Goal: Information Seeking & Learning: Learn about a topic

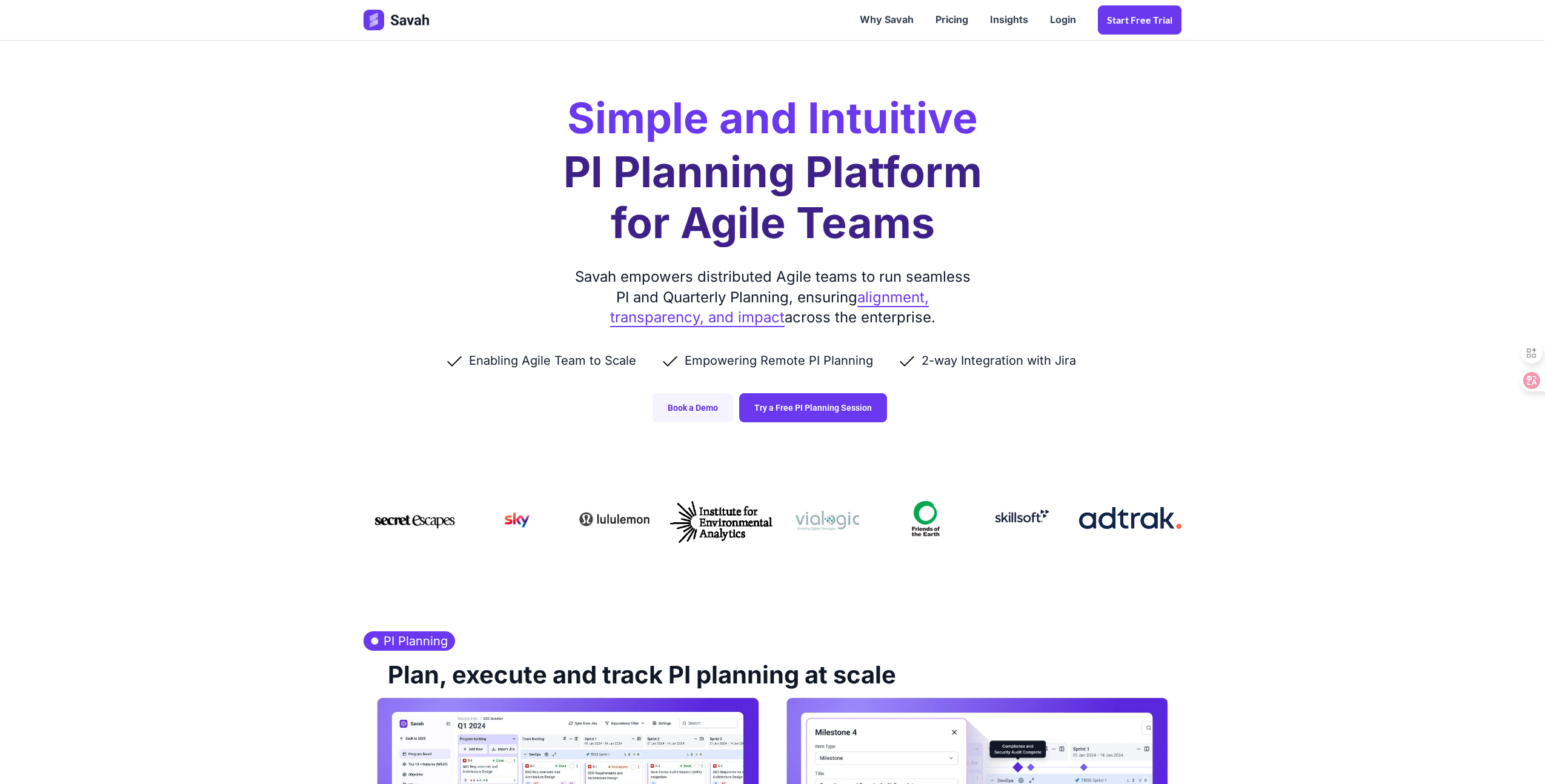
click at [905, 301] on link "alignment, transparency, and impact" at bounding box center [770, 308] width 319 height 39
click at [696, 410] on link "Book a Demo" at bounding box center [693, 407] width 80 height 29
click at [819, 412] on link "Try a Free PI Planning Session" at bounding box center [813, 407] width 148 height 29
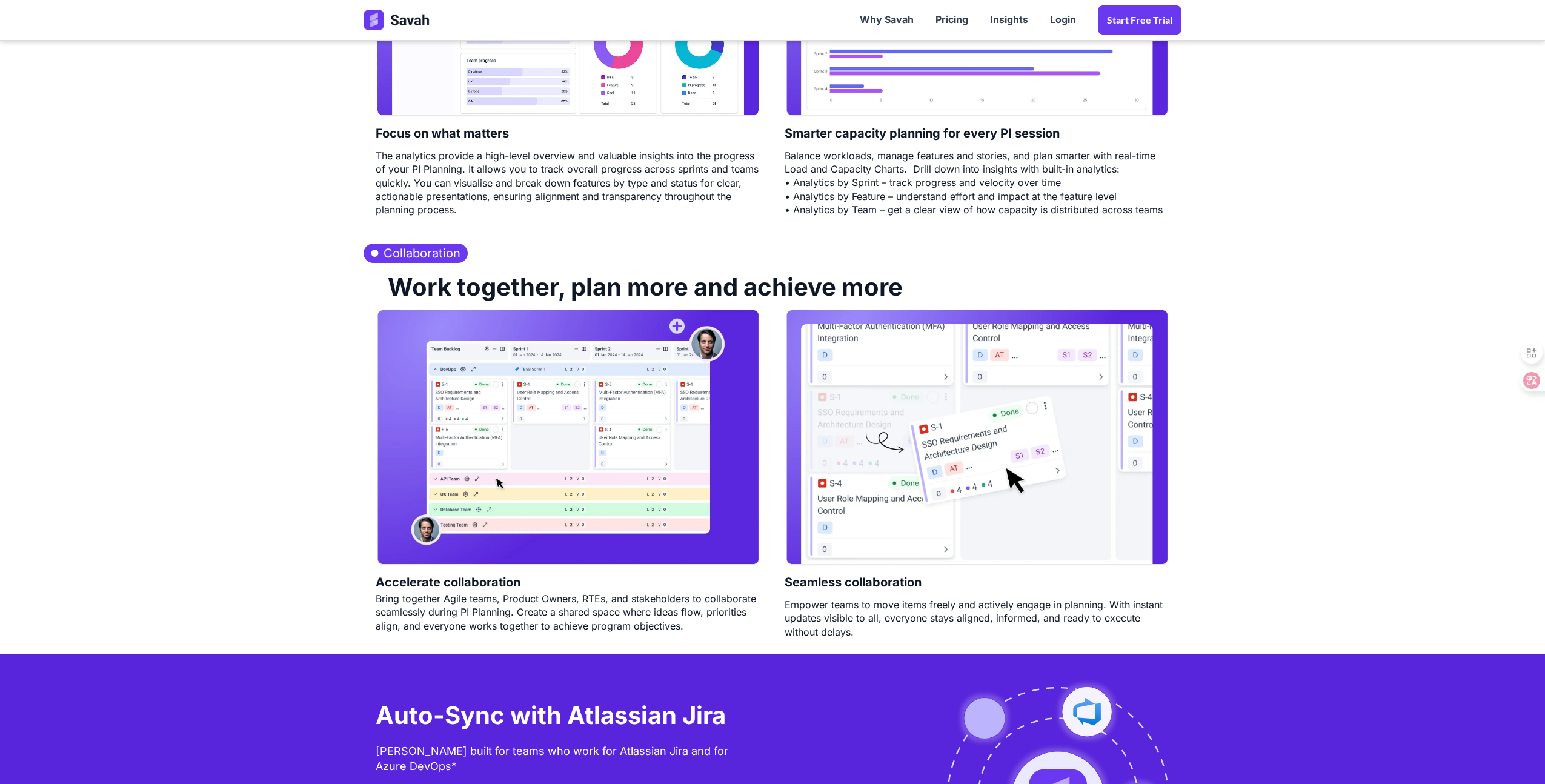
scroll to position [2316, 0]
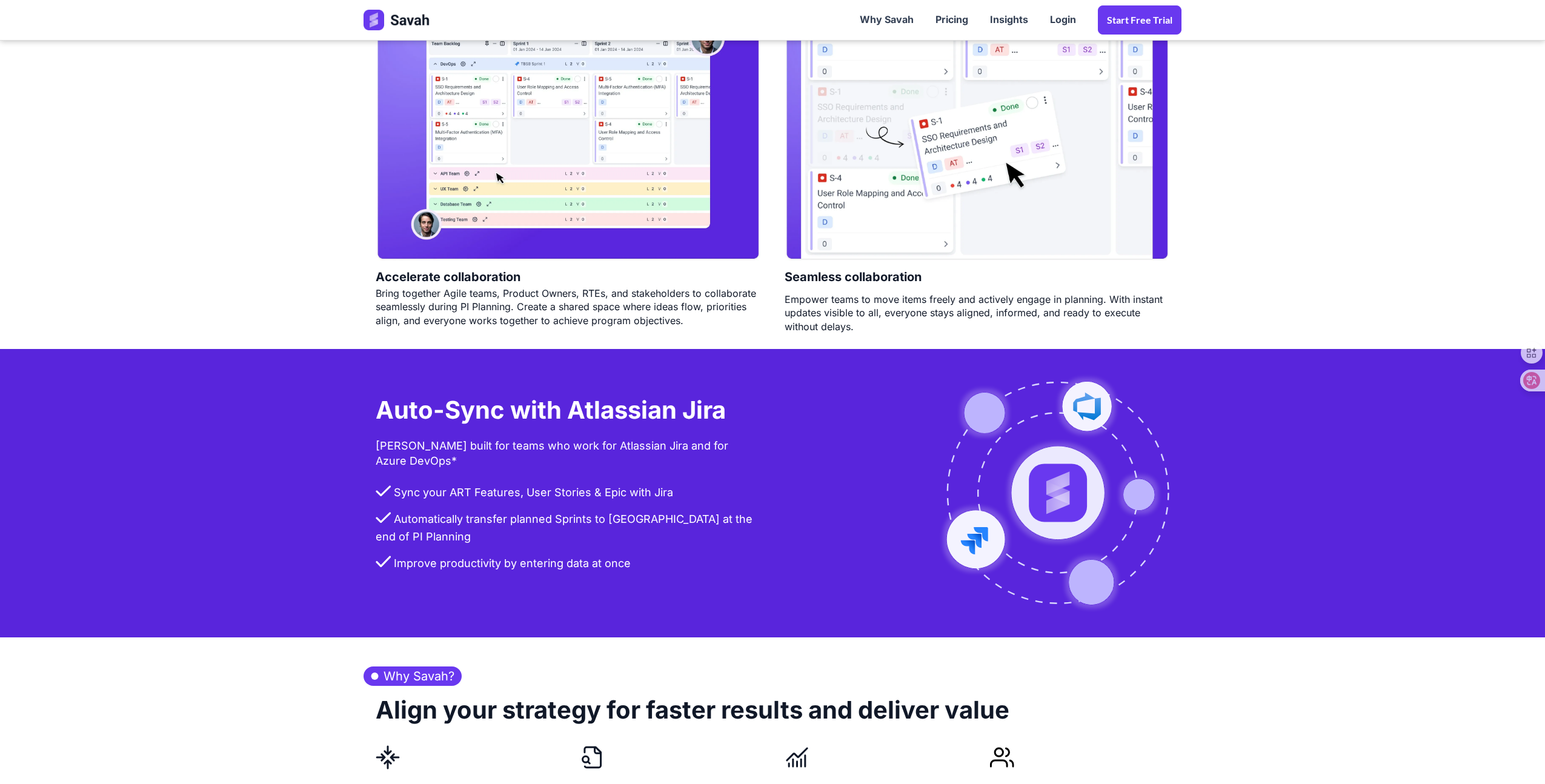
drag, startPoint x: 389, startPoint y: 434, endPoint x: 699, endPoint y: 557, distance: 333.5
click at [699, 557] on div "Auto-Sync with Atlassian Jira Savah built for teams who work for Atlassian Jira…" at bounding box center [568, 493] width 409 height 240
click at [708, 566] on icon at bounding box center [710, 565] width 5 height 8
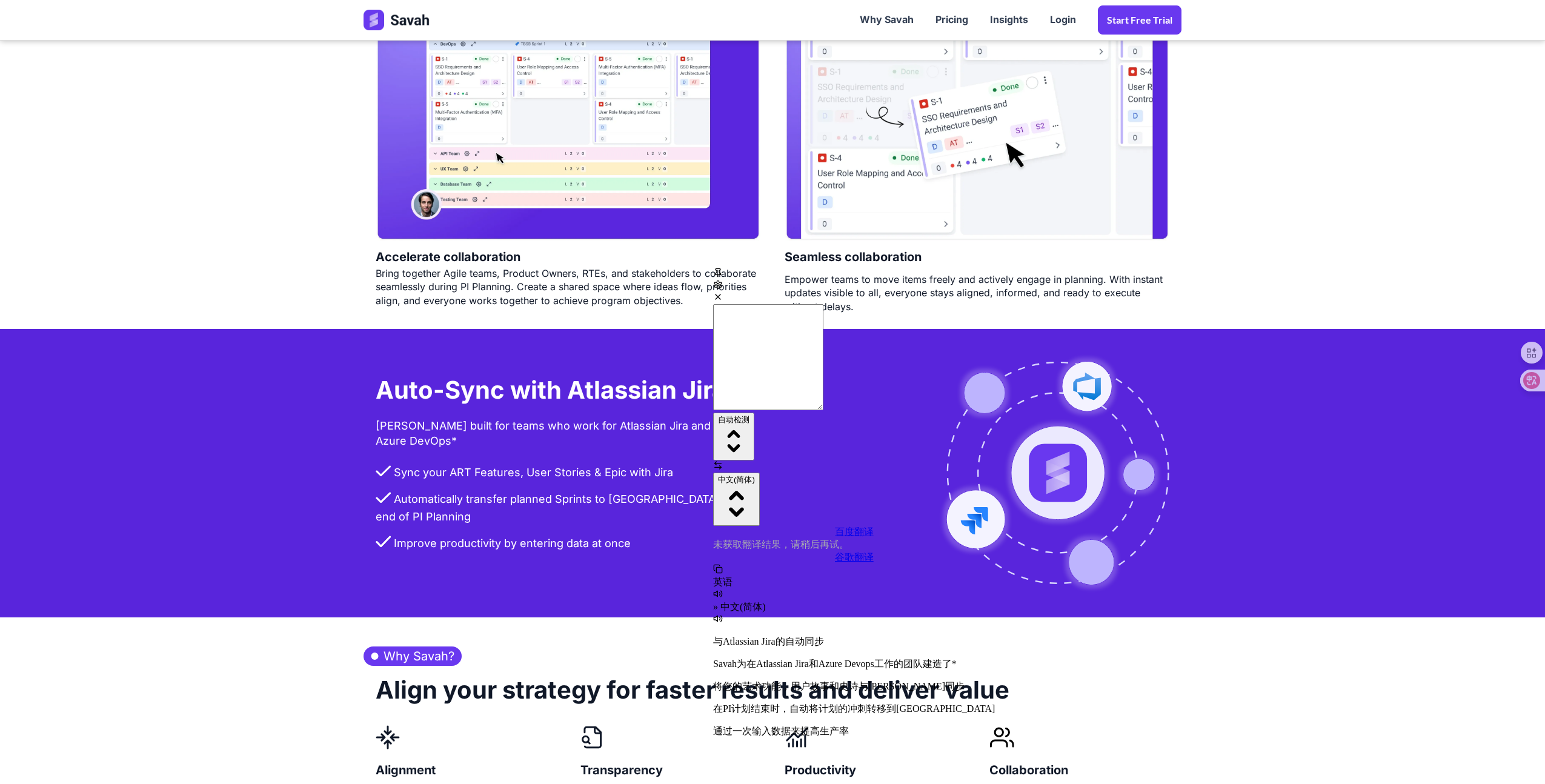
scroll to position [2345, 0]
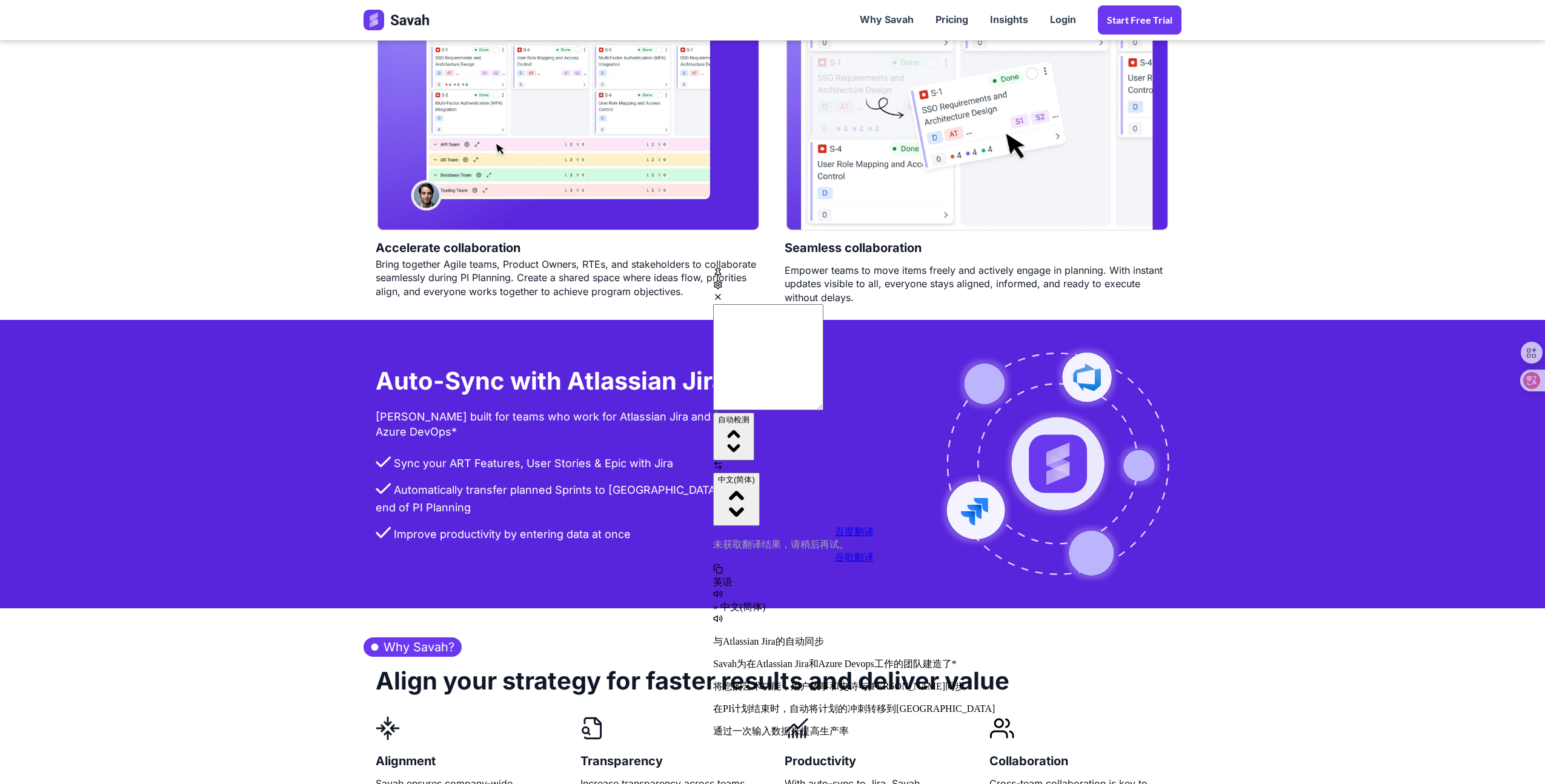
click at [826, 681] on p "将您的艺术功能，用户故事和史诗与Jira同步" at bounding box center [854, 687] width 282 height 13
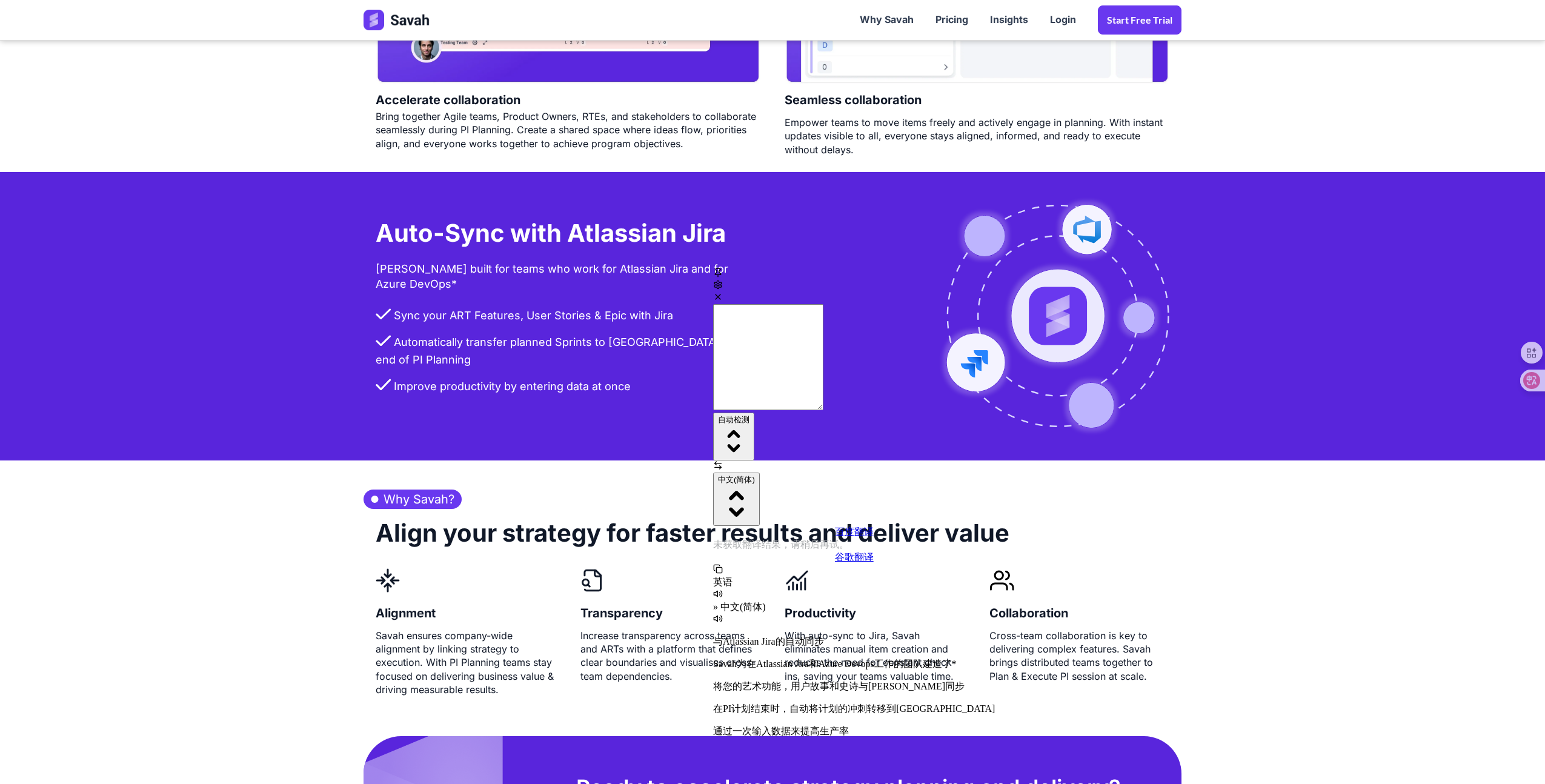
scroll to position [2501, 0]
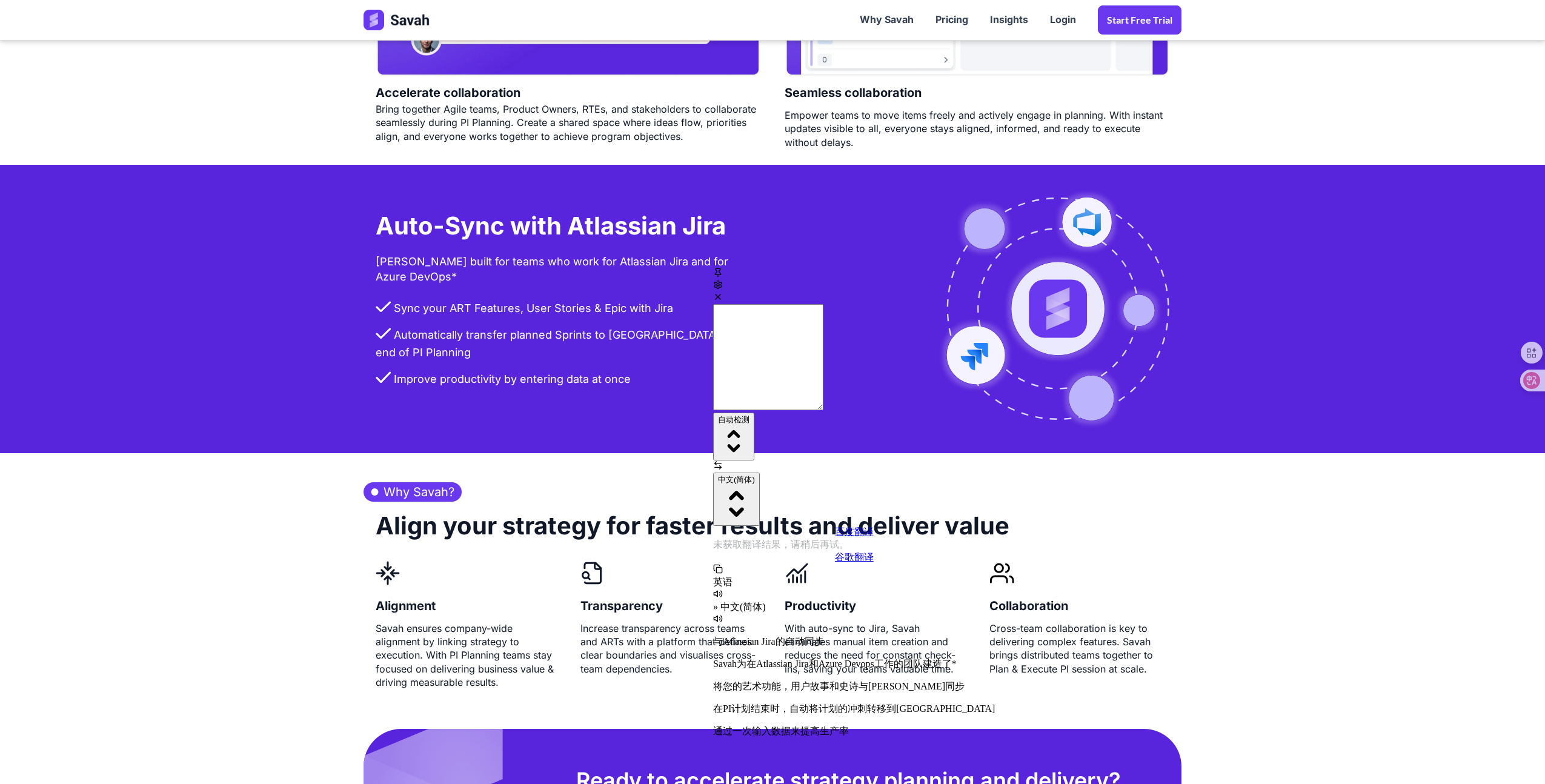
click at [258, 500] on section "Why Savah? Align your strategy for faster results and deliver value Alignment S…" at bounding box center [772, 579] width 1545 height 252
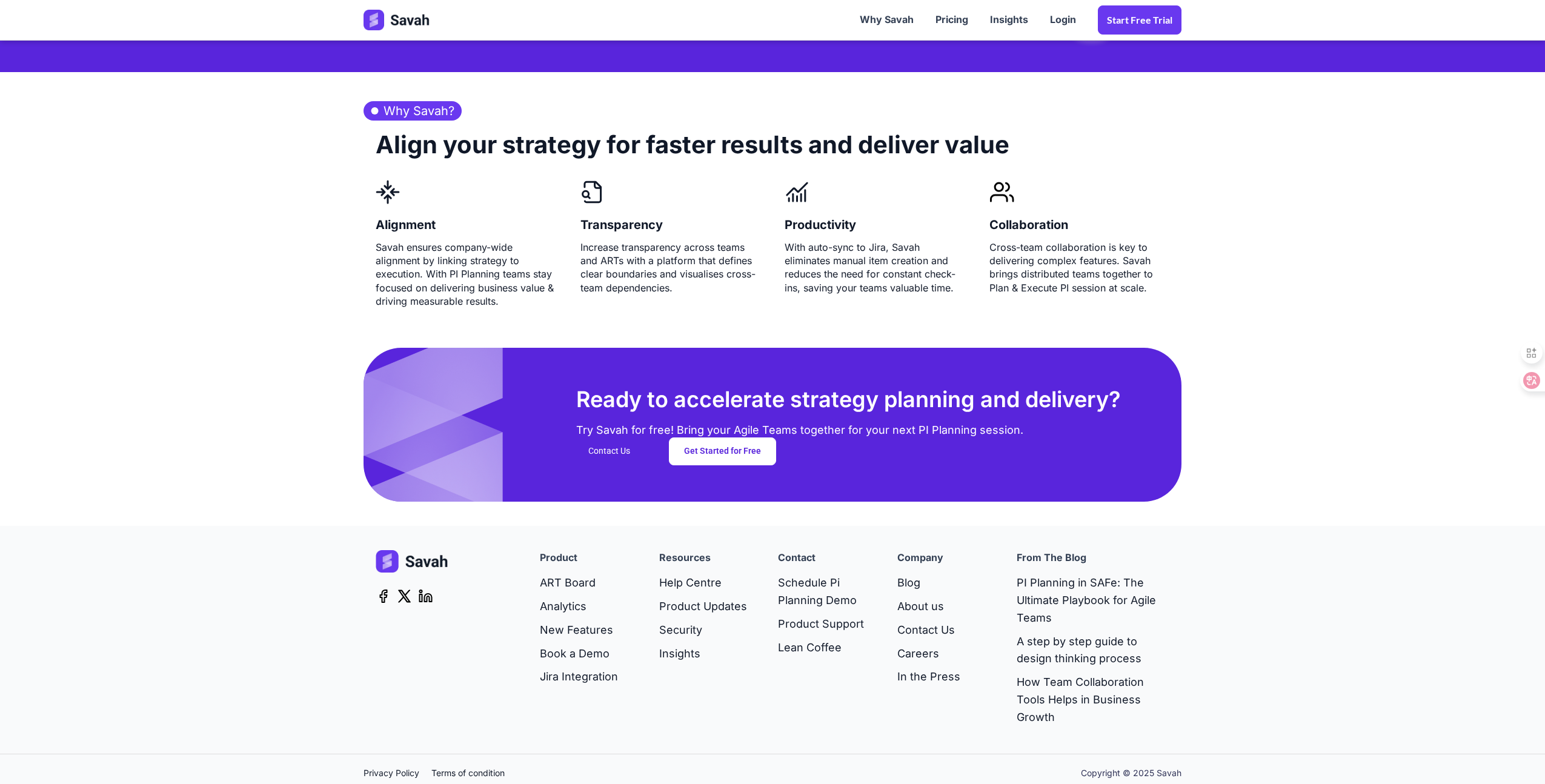
scroll to position [2890, 0]
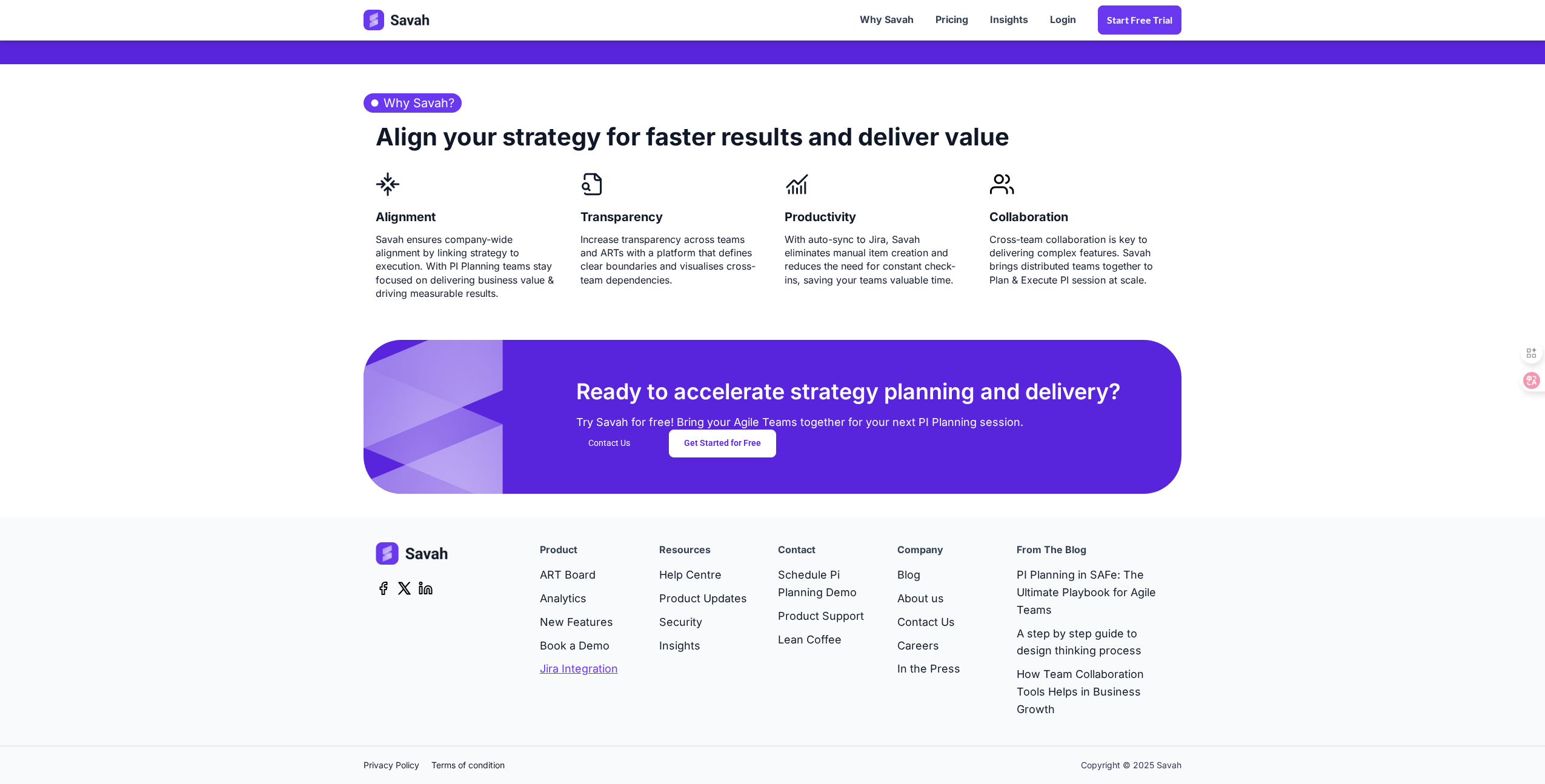
click at [601, 670] on link "Jira Integration" at bounding box center [579, 670] width 79 height 24
